Goal: Transaction & Acquisition: Purchase product/service

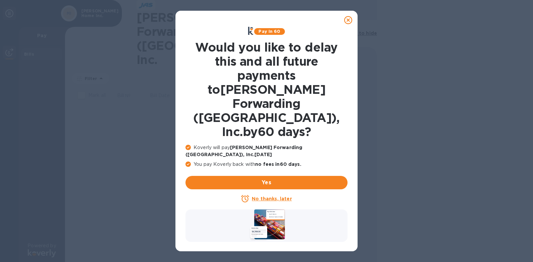
click at [258, 196] on u "No thanks, later" at bounding box center [272, 198] width 40 height 5
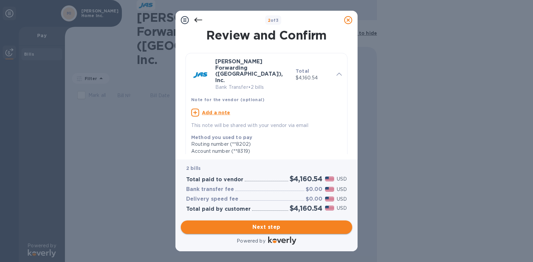
click at [264, 227] on span "Next step" at bounding box center [266, 227] width 161 height 8
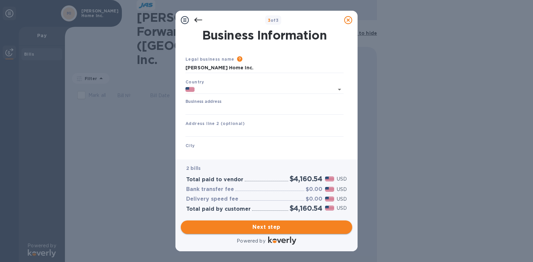
type input "[GEOGRAPHIC_DATA]"
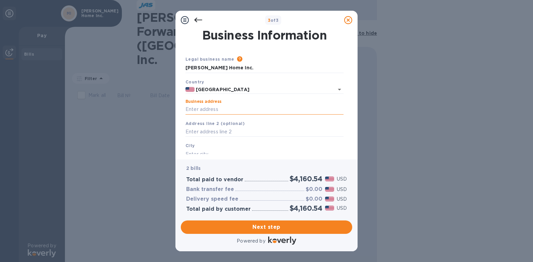
click at [207, 111] on input "Business address" at bounding box center [265, 109] width 158 height 10
type input "[STREET_ADDRESS]"
type input "[GEOGRAPHIC_DATA]"
type input "NC"
type input "28792"
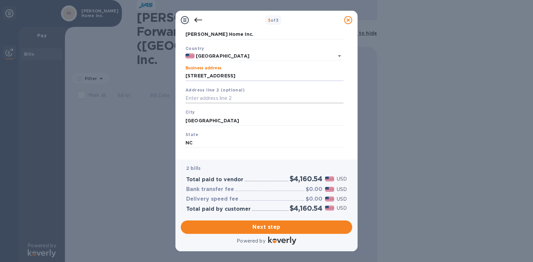
scroll to position [66, 0]
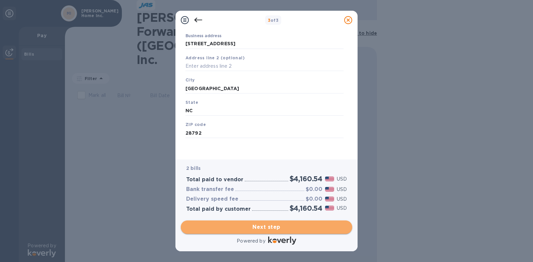
click at [274, 228] on span "Next step" at bounding box center [266, 227] width 161 height 8
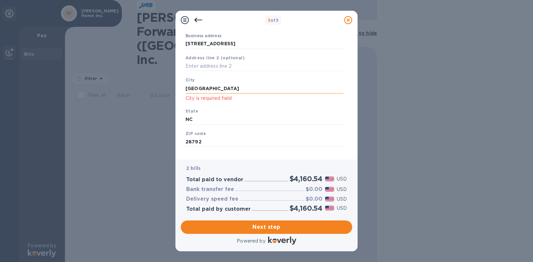
click at [235, 88] on input "[GEOGRAPHIC_DATA]" at bounding box center [265, 88] width 158 height 10
type input "[GEOGRAPHIC_DATA]"
click at [242, 105] on div "State [US_STATE]" at bounding box center [264, 116] width 163 height 22
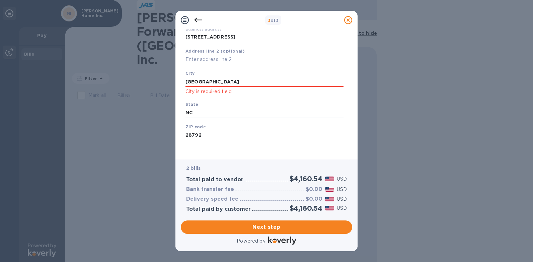
scroll to position [74, 0]
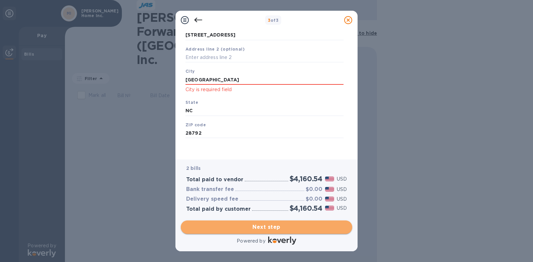
click at [268, 227] on span "Next step" at bounding box center [266, 227] width 161 height 8
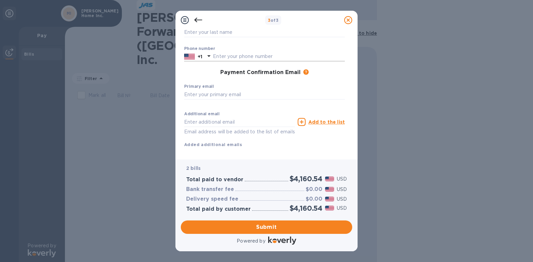
click at [221, 57] on input "text" at bounding box center [279, 57] width 132 height 10
type input "8284891338"
type input "[PERSON_NAME]"
type input "[EMAIL_ADDRESS][DOMAIN_NAME]"
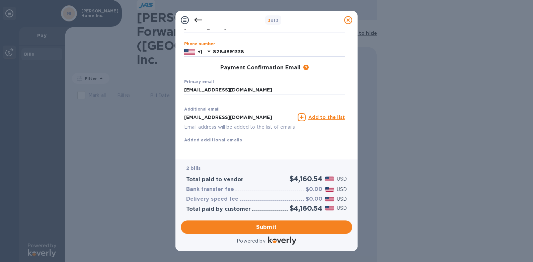
scroll to position [87, 0]
click at [268, 112] on input "[EMAIL_ADDRESS][DOMAIN_NAME]" at bounding box center [239, 117] width 111 height 10
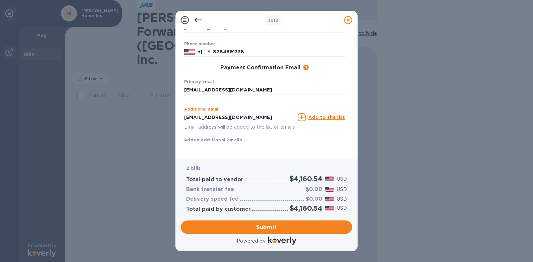
click at [267, 112] on input "[EMAIL_ADDRESS][DOMAIN_NAME]" at bounding box center [239, 117] width 111 height 10
click at [272, 112] on input "[EMAIL_ADDRESS][DOMAIN_NAME]" at bounding box center [239, 117] width 111 height 10
type input "[EMAIL_ADDRESS][DOMAIN_NAME]"
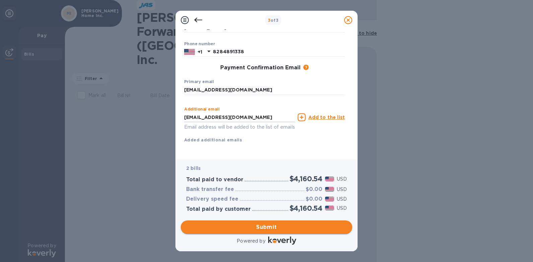
click at [265, 225] on span "Submit" at bounding box center [266, 227] width 161 height 8
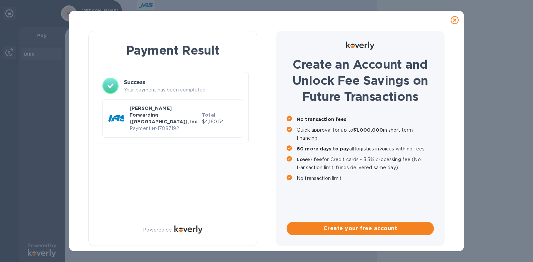
scroll to position [0, 0]
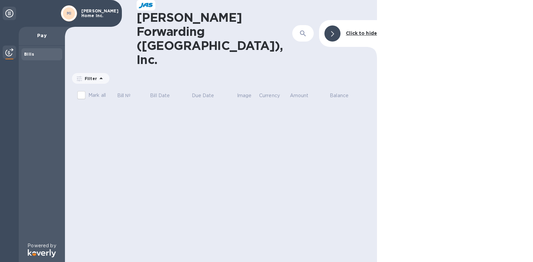
click at [74, 12] on div "MI" at bounding box center [69, 13] width 12 height 12
click at [9, 14] on icon at bounding box center [9, 13] width 8 height 8
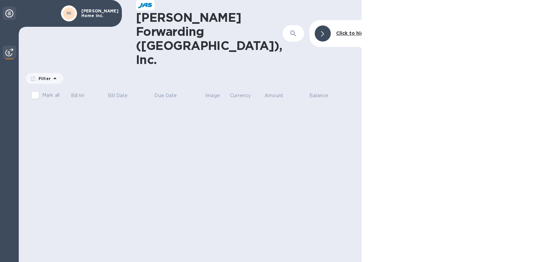
click at [9, 14] on icon at bounding box center [9, 13] width 8 height 8
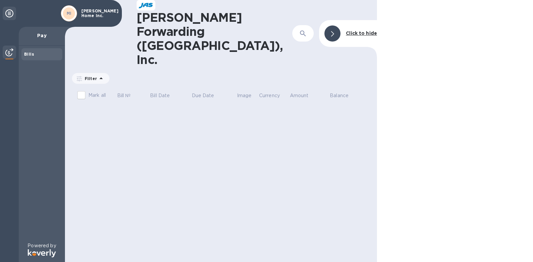
click at [334, 31] on icon at bounding box center [332, 33] width 3 height 5
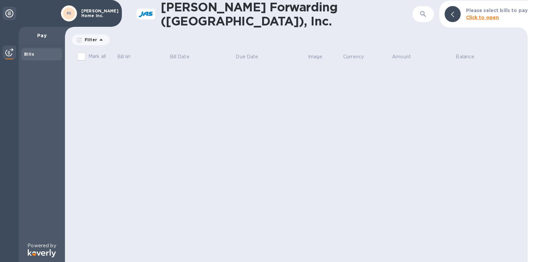
click at [71, 14] on b "MI" at bounding box center [69, 13] width 5 height 5
click at [90, 14] on p "[PERSON_NAME] Home Inc." at bounding box center [97, 13] width 33 height 9
click at [479, 17] on b "Click to open" at bounding box center [482, 17] width 33 height 5
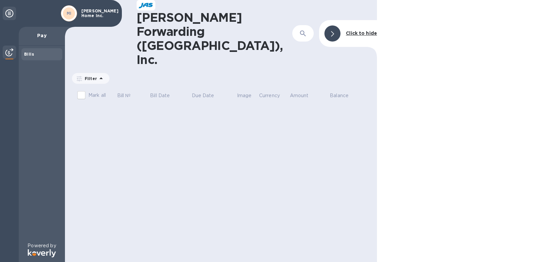
click at [9, 13] on icon at bounding box center [9, 13] width 8 height 8
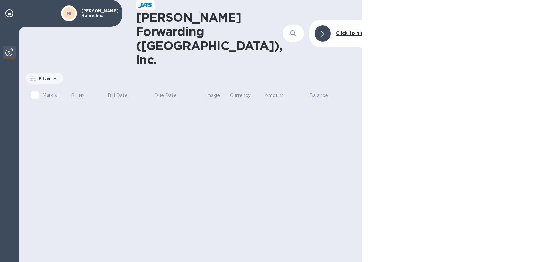
click at [9, 55] on img at bounding box center [9, 52] width 8 height 8
